Goal: Navigation & Orientation: Find specific page/section

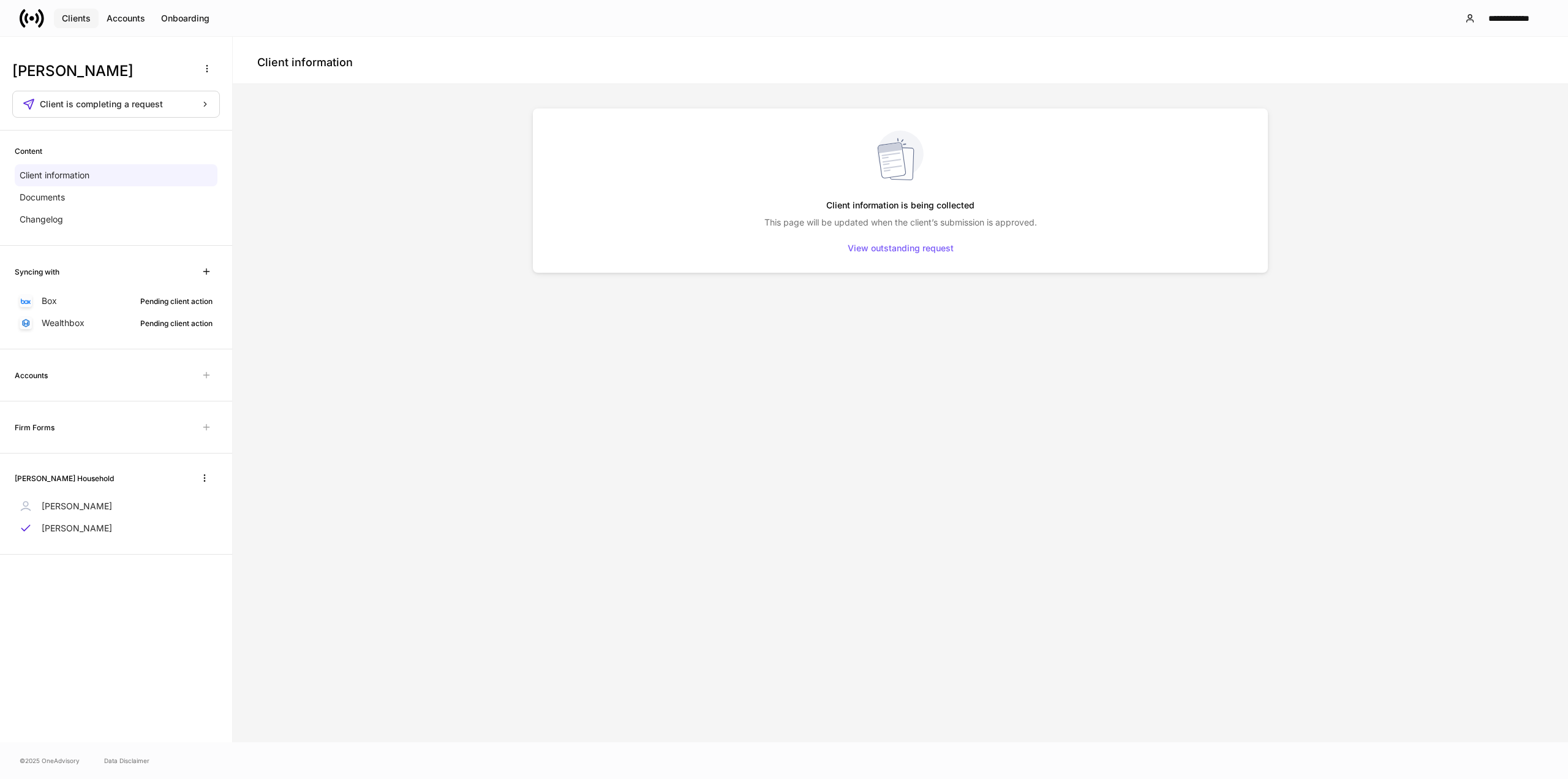
drag, startPoint x: 62, startPoint y: 8, endPoint x: 69, endPoint y: 10, distance: 7.3
click at [63, 9] on button "Clients" at bounding box center [76, 18] width 44 height 20
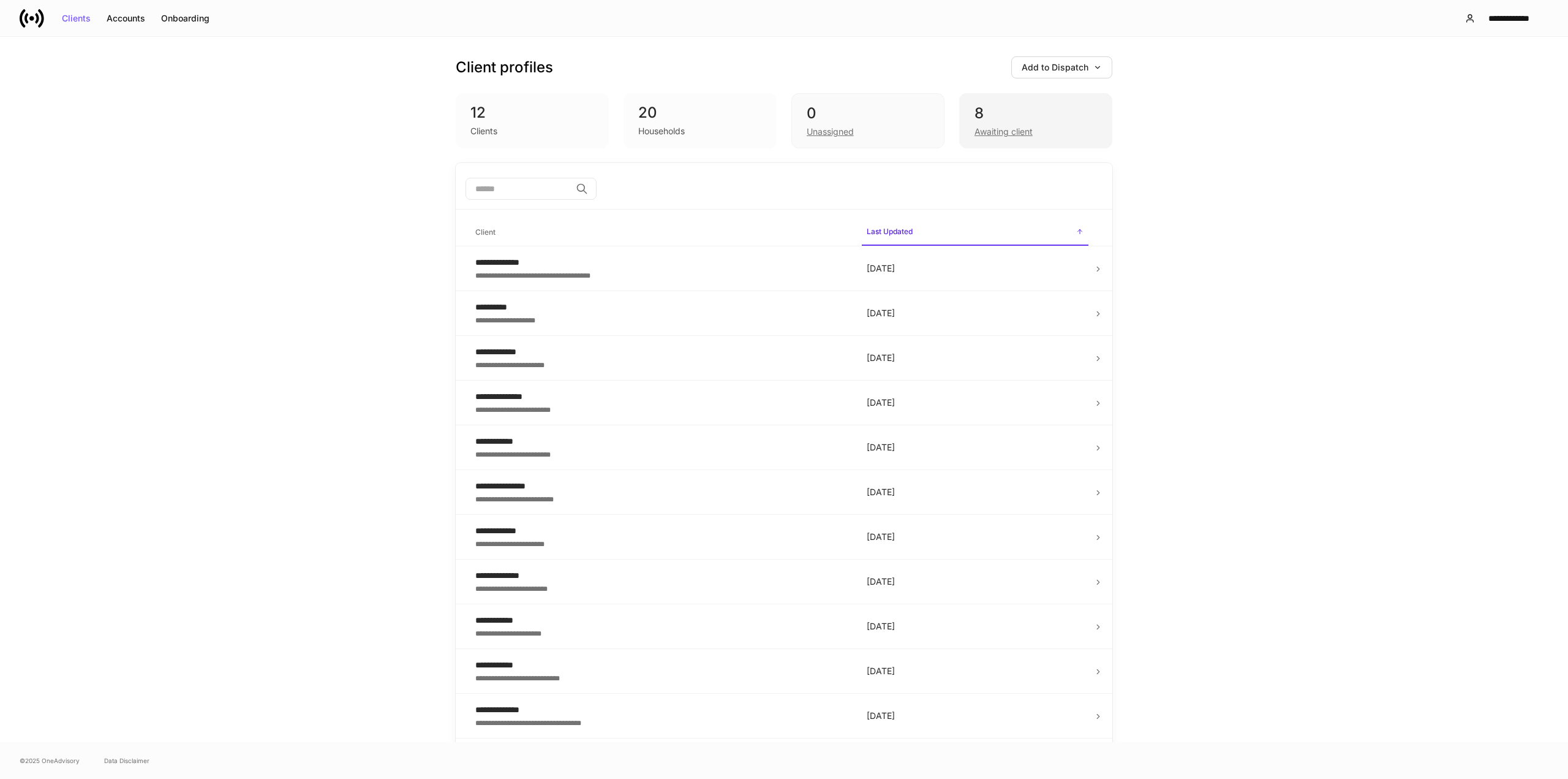
click at [1034, 105] on div "8" at bounding box center [1035, 113] width 122 height 20
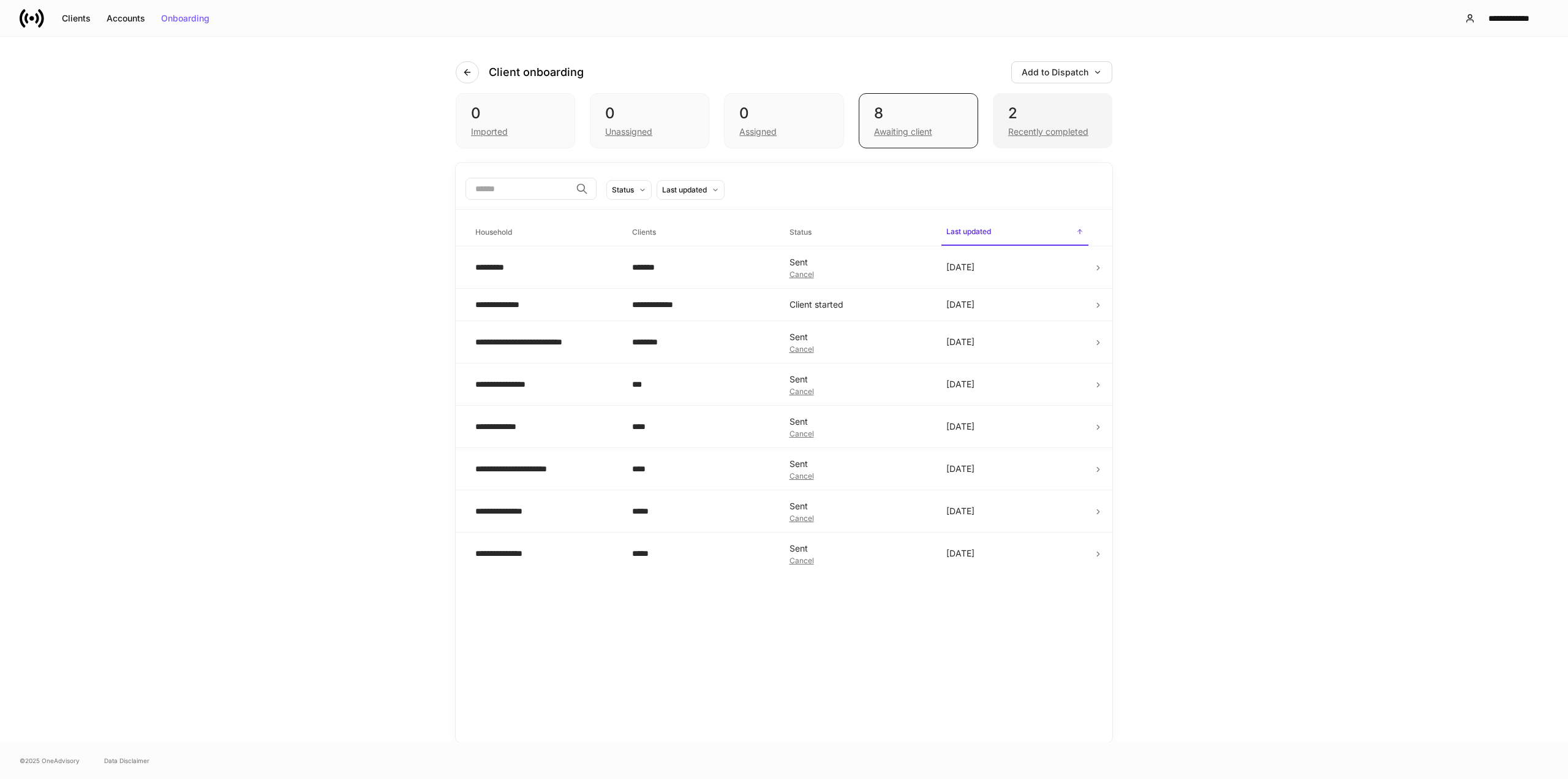
click at [1010, 109] on div "2" at bounding box center [1053, 113] width 89 height 20
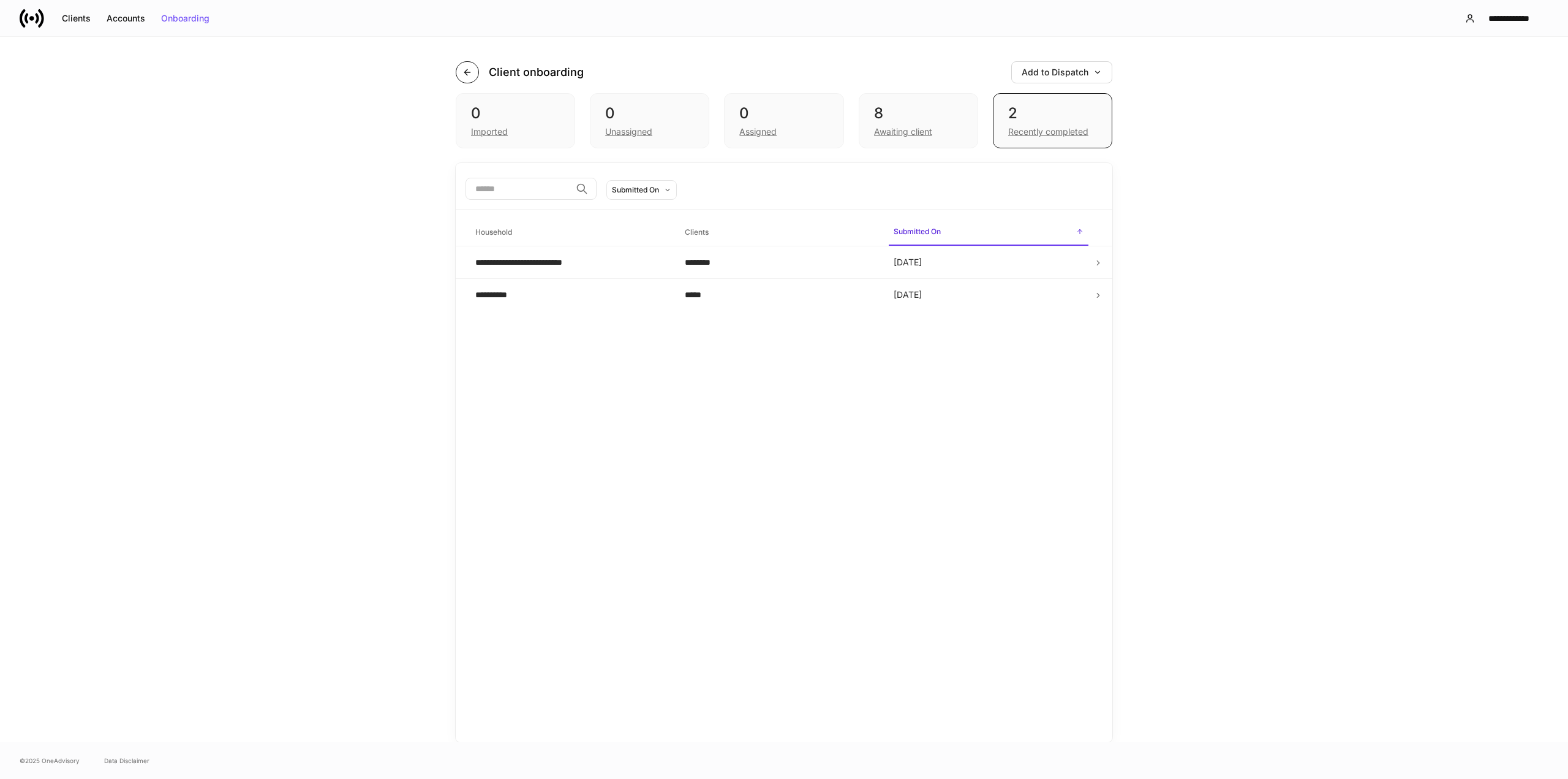
click at [462, 70] on button "button" at bounding box center [467, 72] width 23 height 22
